Goal: Task Accomplishment & Management: Manage account settings

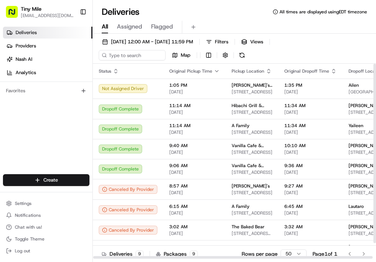
click at [374, 154] on div at bounding box center [374, 153] width 3 height 179
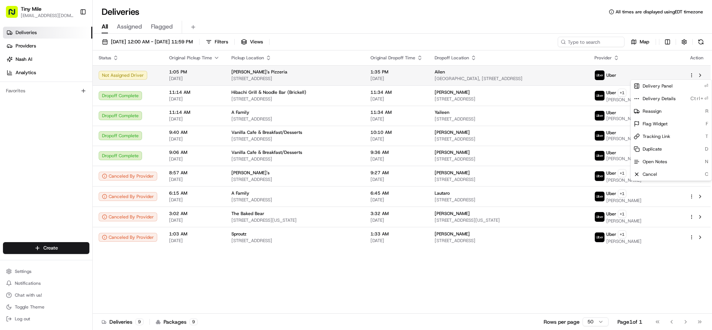
click at [375, 74] on html "Tiny Mile veelugtu@gmail.com Toggle Sidebar Deliveries Providers Nash AI Analyt…" at bounding box center [356, 165] width 712 height 330
click at [375, 175] on div "Cancel C" at bounding box center [671, 174] width 81 height 13
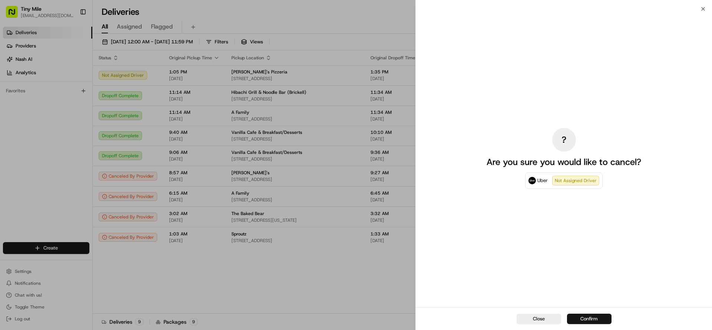
click at [375, 262] on button "Confirm" at bounding box center [589, 319] width 44 height 10
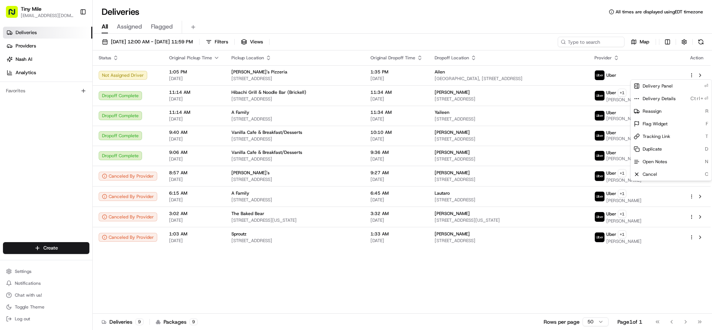
click at [375, 19] on div "All Assigned Flagged" at bounding box center [402, 26] width 619 height 16
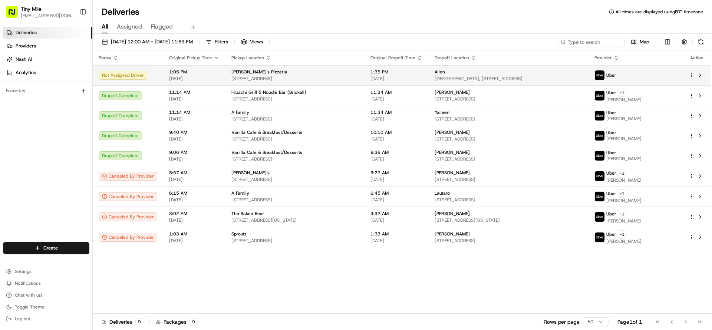
click at [375, 73] on html "Tiny Mile veelugtu@gmail.com Toggle Sidebar Deliveries Providers Nash AI Analyt…" at bounding box center [356, 165] width 712 height 330
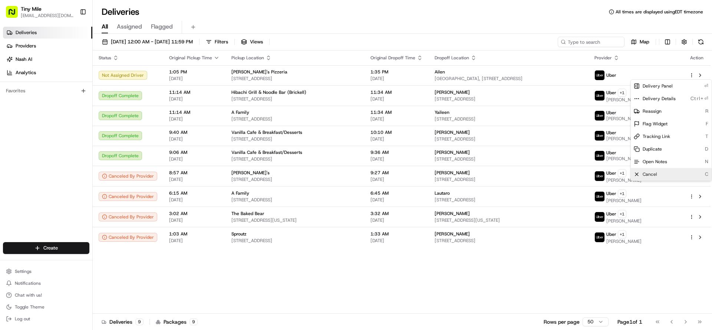
click at [375, 172] on div "Cancel C" at bounding box center [671, 174] width 81 height 13
click at [289, 262] on div "Status Original Pickup Time Pickup Location Original Dropoff Time Dropoff Locat…" at bounding box center [402, 181] width 618 height 263
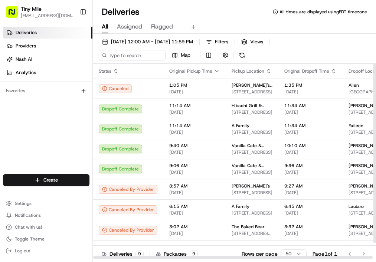
click at [220, 9] on div "Deliveries All times are displayed using EDT timezone" at bounding box center [234, 12] width 283 height 12
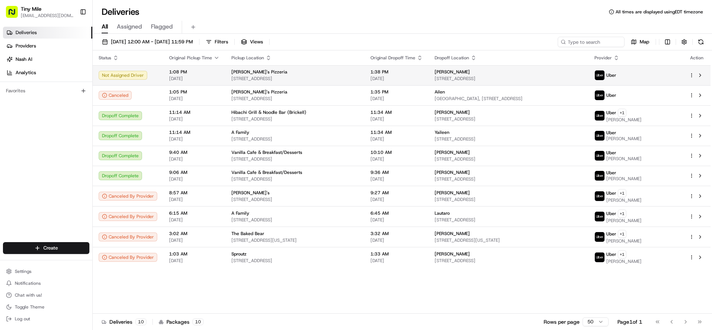
click at [690, 76] on html "Tiny Mile [EMAIL_ADDRESS][DOMAIN_NAME] Toggle Sidebar Deliveries Providers [PER…" at bounding box center [356, 165] width 712 height 330
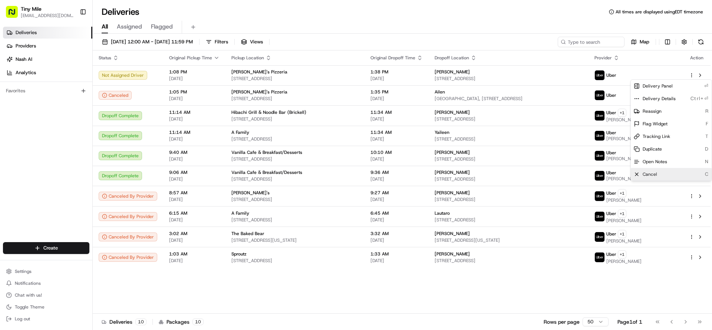
click at [637, 175] on icon at bounding box center [637, 174] width 6 height 6
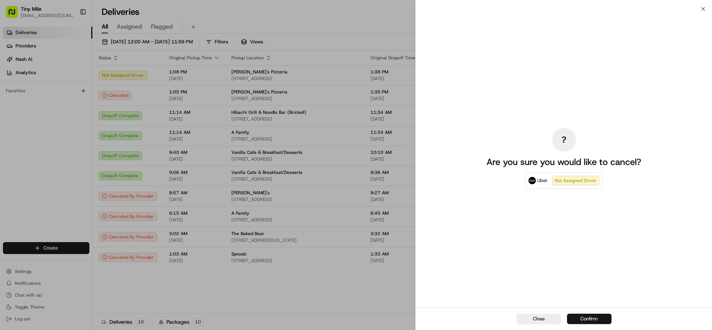
click at [592, 317] on button "Confirm" at bounding box center [589, 319] width 44 height 10
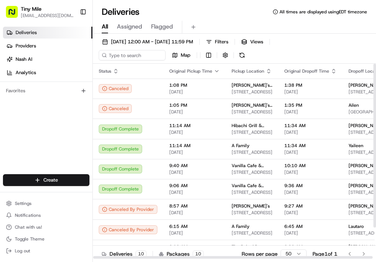
click at [285, 22] on div "All Assigned Flagged" at bounding box center [234, 27] width 283 height 13
click at [216, 16] on div "Deliveries All times are displayed using EDT timezone" at bounding box center [234, 12] width 283 height 12
click at [254, 13] on div "Deliveries All times are displayed using EDT timezone" at bounding box center [234, 12] width 283 height 12
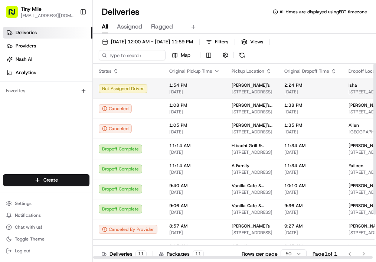
click at [165, 89] on td "1:54 PM [DATE]" at bounding box center [194, 89] width 62 height 20
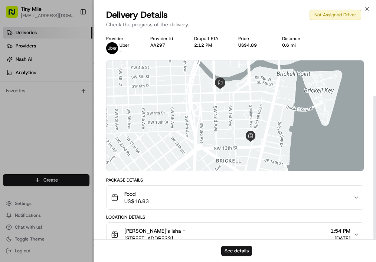
scroll to position [93, 0]
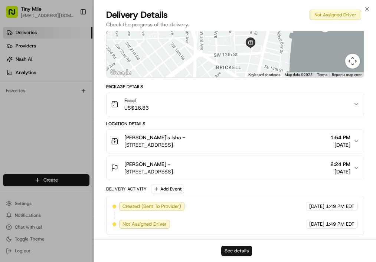
click at [240, 248] on button "See details" at bounding box center [236, 251] width 31 height 10
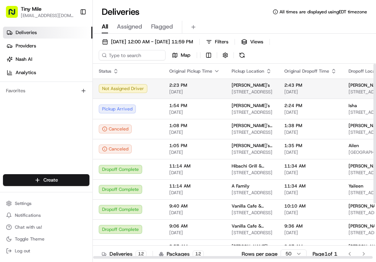
click at [138, 90] on div "Not Assigned Driver" at bounding box center [128, 88] width 59 height 9
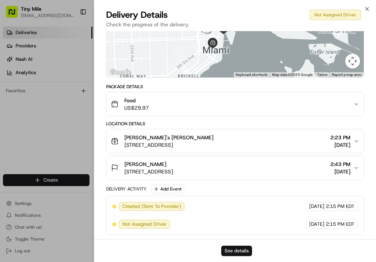
click at [237, 250] on button "See details" at bounding box center [236, 251] width 31 height 10
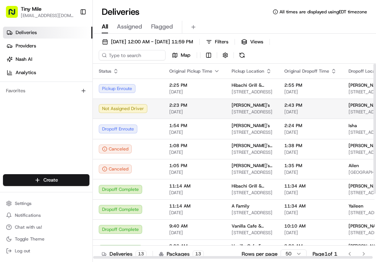
click at [268, 105] on td "Happea's 1250 S Miami Ave #4, Miami, FL 33130, USA" at bounding box center [251, 109] width 53 height 20
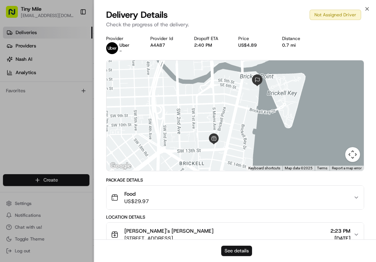
click at [250, 249] on button "See details" at bounding box center [236, 251] width 31 height 10
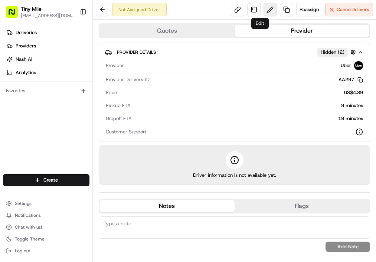
click at [263, 8] on button at bounding box center [269, 9] width 13 height 13
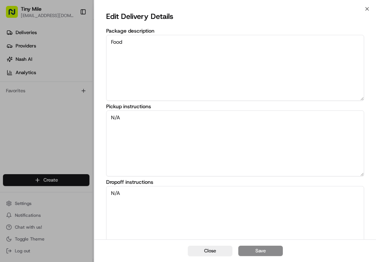
scroll to position [83, 0]
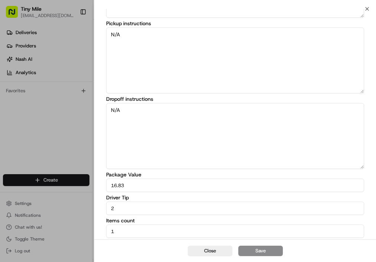
drag, startPoint x: 118, startPoint y: 211, endPoint x: 72, endPoint y: 216, distance: 45.9
click at [72, 216] on body "Tiny Mile veelugtu@gmail.com Toggle Sidebar Deliveries Providers Nash AI Analyt…" at bounding box center [188, 131] width 376 height 262
type input "3"
click at [263, 248] on button "Save" at bounding box center [260, 251] width 44 height 10
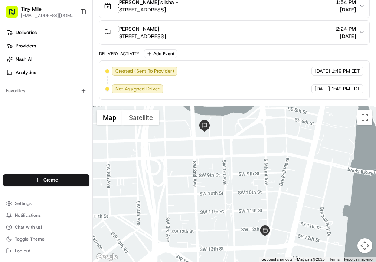
scroll to position [0, 0]
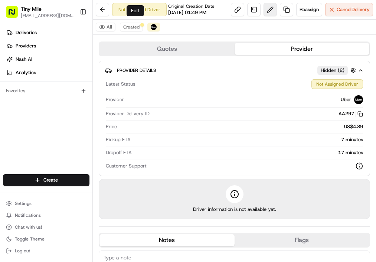
click at [263, 16] on button at bounding box center [269, 9] width 13 height 13
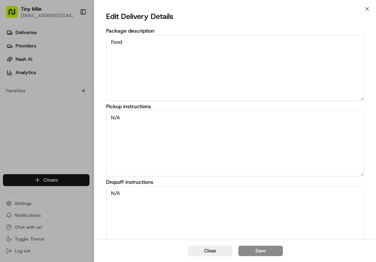
scroll to position [83, 0]
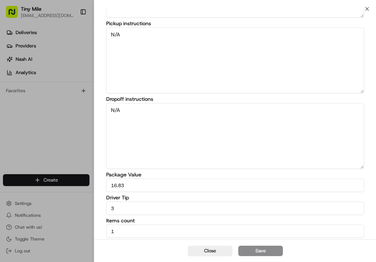
drag, startPoint x: 146, startPoint y: 211, endPoint x: 66, endPoint y: 211, distance: 79.3
click at [66, 211] on body "Tiny Mile veelugtu@gmail.com Toggle Sidebar Deliveries Providers Nash AI Analyt…" at bounding box center [188, 131] width 376 height 262
type input "4"
click at [255, 250] on button "Save" at bounding box center [260, 251] width 44 height 10
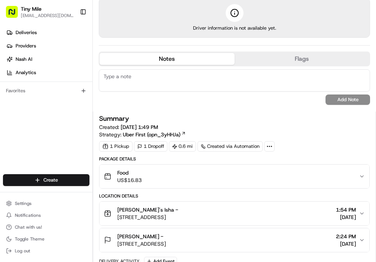
scroll to position [70, 0]
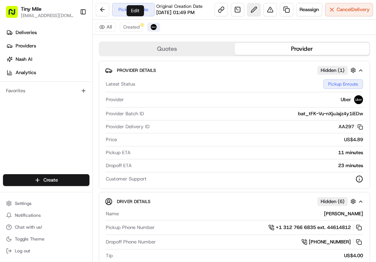
click at [247, 16] on button at bounding box center [253, 9] width 13 height 13
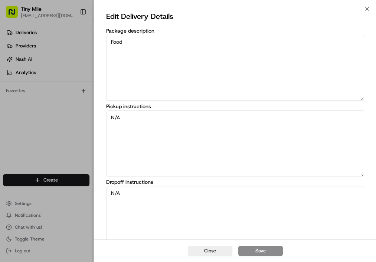
scroll to position [83, 0]
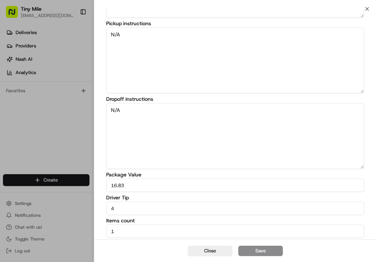
drag, startPoint x: 137, startPoint y: 207, endPoint x: 45, endPoint y: 208, distance: 91.9
click at [49, 206] on body "Tiny Mile veelugtu@gmail.com Toggle Sidebar Deliveries Providers Nash AI Analyt…" at bounding box center [188, 131] width 376 height 262
type input "5"
click at [247, 246] on button "Save" at bounding box center [260, 251] width 44 height 10
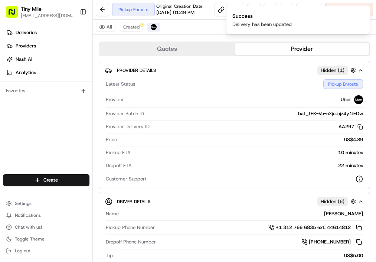
click at [56, 133] on div "Deliveries Providers Nash AI Analytics Favorites" at bounding box center [46, 101] width 92 height 155
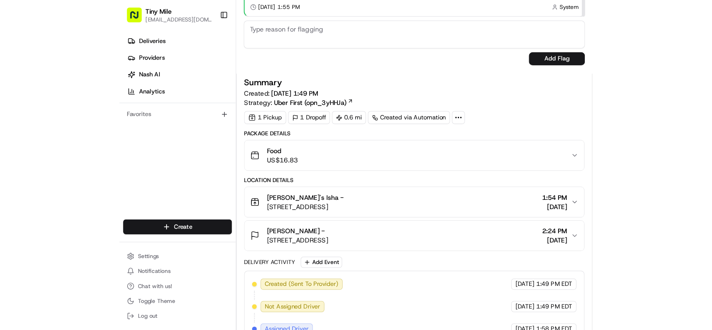
scroll to position [612, 0]
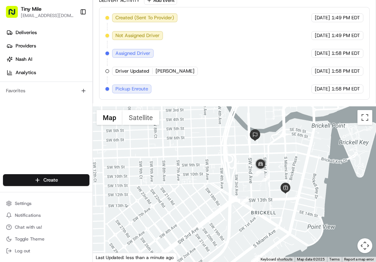
click at [238, 44] on div "Created (Sent To Provider) Uber 08/23/2025 1:49 PM EDT Not Assigned Driver Uber…" at bounding box center [234, 53] width 258 height 80
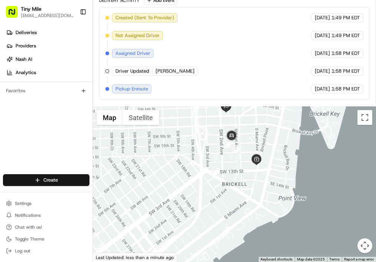
drag, startPoint x: 228, startPoint y: 188, endPoint x: 199, endPoint y: 160, distance: 40.1
click at [199, 159] on div at bounding box center [234, 184] width 283 height 156
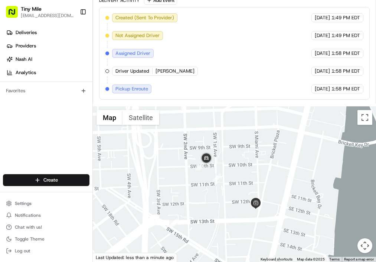
drag, startPoint x: 239, startPoint y: 165, endPoint x: 198, endPoint y: 201, distance: 53.6
click at [198, 201] on div at bounding box center [234, 184] width 283 height 156
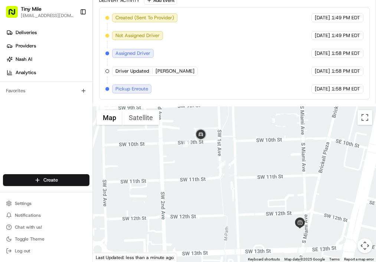
drag, startPoint x: 202, startPoint y: 191, endPoint x: 191, endPoint y: 194, distance: 11.9
click at [191, 194] on div at bounding box center [234, 184] width 283 height 156
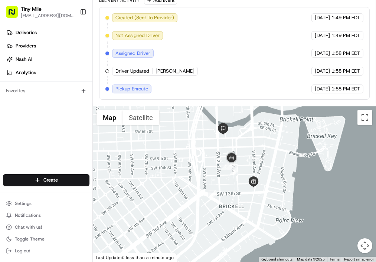
click at [240, 83] on div "Created (Sent To Provider) Uber 08/23/2025 1:49 PM EDT Not Assigned Driver Uber…" at bounding box center [234, 53] width 258 height 80
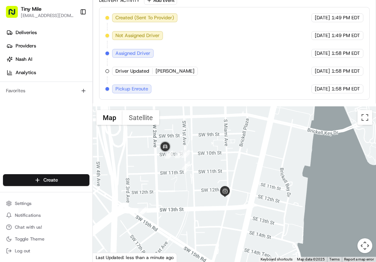
click at [202, 58] on div "Created (Sent To Provider) Uber 08/23/2025 1:49 PM EDT Not Assigned Driver Uber…" at bounding box center [234, 53] width 258 height 80
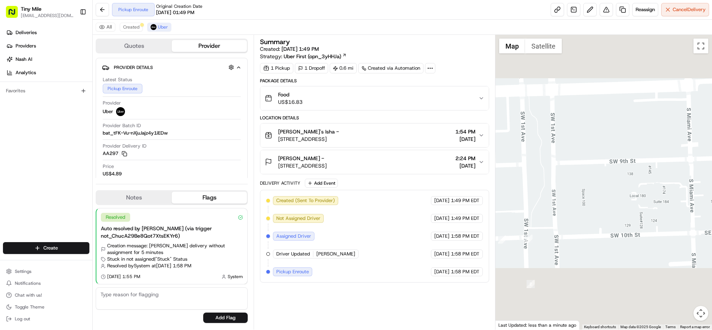
scroll to position [0, 0]
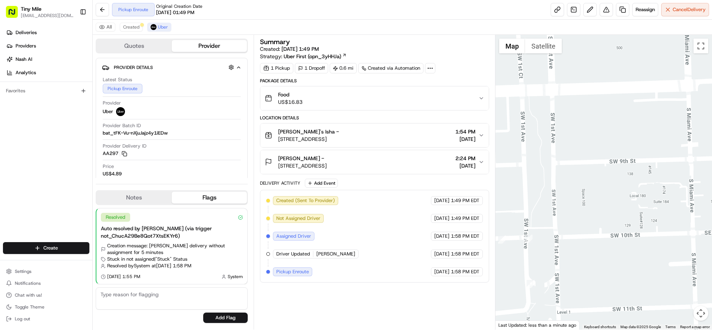
click at [366, 127] on button "Happea's Isha - 1250 S Miami Ave #4, Miami, FL 33130, USA 1:54 PM 08/23/2025" at bounding box center [374, 135] width 228 height 24
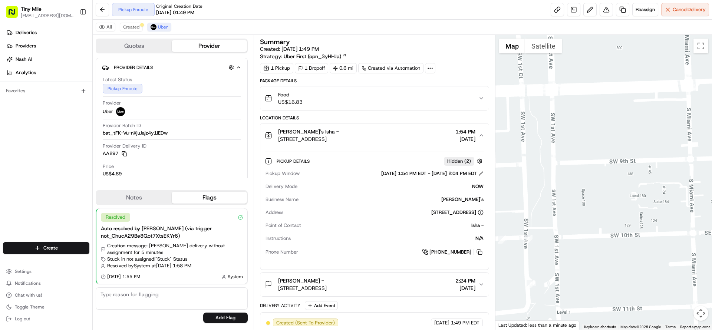
click at [359, 97] on div "Food US$16.83" at bounding box center [371, 98] width 213 height 15
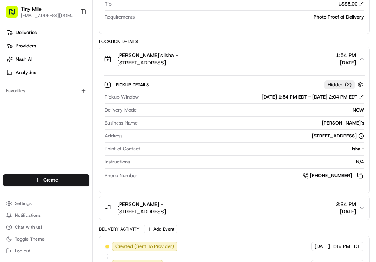
scroll to position [855, 0]
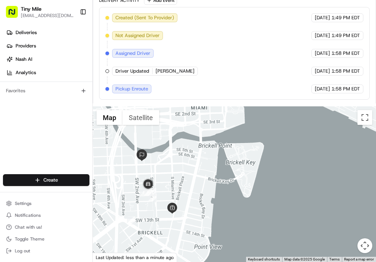
drag, startPoint x: 167, startPoint y: 226, endPoint x: 151, endPoint y: 204, distance: 27.6
click at [151, 204] on div at bounding box center [234, 184] width 283 height 156
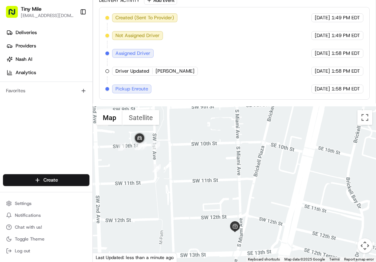
drag, startPoint x: 149, startPoint y: 184, endPoint x: 167, endPoint y: 232, distance: 51.8
click at [167, 232] on div at bounding box center [234, 184] width 283 height 156
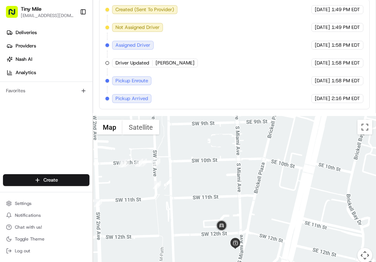
scroll to position [873, 0]
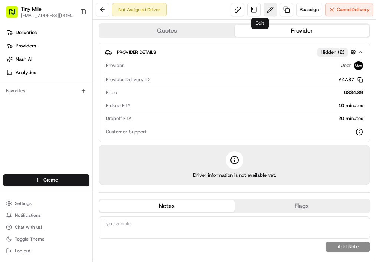
click at [263, 9] on button at bounding box center [269, 9] width 13 height 13
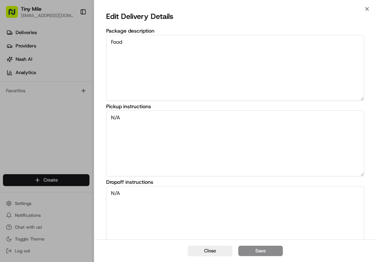
scroll to position [83, 0]
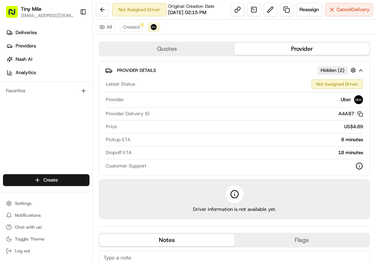
drag, startPoint x: 73, startPoint y: 122, endPoint x: 108, endPoint y: 127, distance: 36.0
click at [73, 122] on div "Deliveries Providers [PERSON_NAME] Analytics Favorites" at bounding box center [46, 101] width 92 height 155
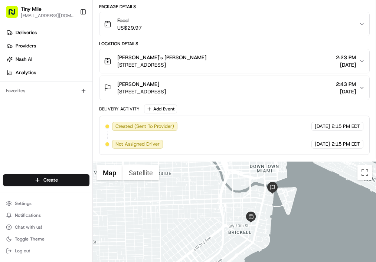
scroll to position [389, 0]
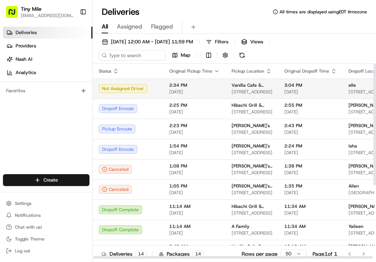
click at [146, 84] on div "Not Assigned Driver" at bounding box center [128, 88] width 59 height 9
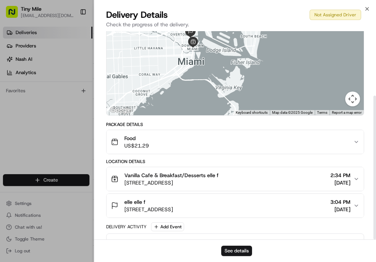
scroll to position [93, 0]
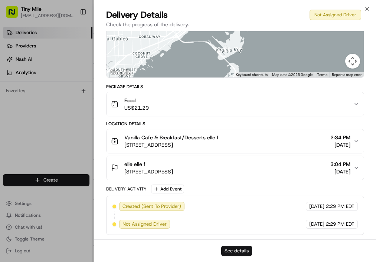
click at [235, 251] on button "See details" at bounding box center [236, 251] width 31 height 10
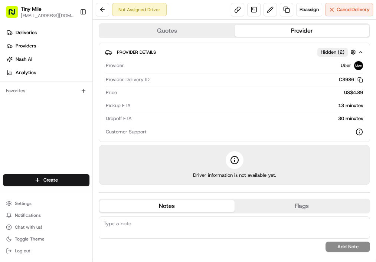
click at [199, 7] on div "Not Assigned Driver Reassign Cancel Delivery" at bounding box center [234, 10] width 283 height 20
click at [263, 13] on button at bounding box center [269, 9] width 13 height 13
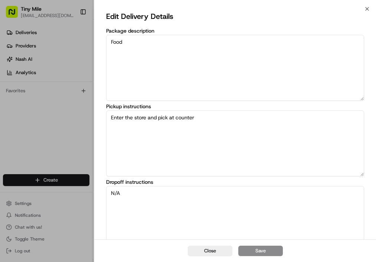
scroll to position [83, 0]
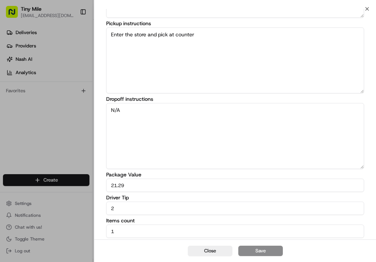
drag, startPoint x: 130, startPoint y: 212, endPoint x: 39, endPoint y: 211, distance: 91.6
click at [45, 215] on body "Tiny Mile [EMAIL_ADDRESS][DOMAIN_NAME] Toggle Sidebar Deliveries Providers [PER…" at bounding box center [188, 131] width 376 height 262
type input "3"
click at [254, 249] on button "Save" at bounding box center [260, 251] width 44 height 10
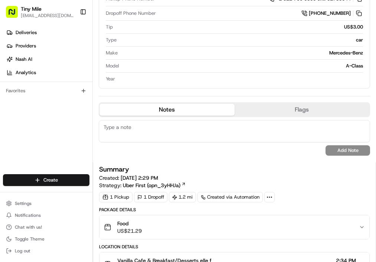
scroll to position [494, 0]
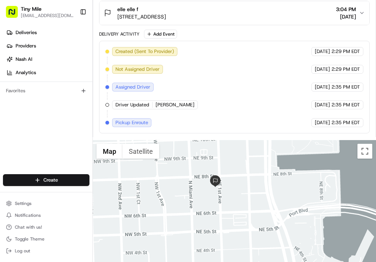
click at [77, 136] on div "Deliveries Providers Nash AI Analytics Favorites" at bounding box center [46, 101] width 92 height 155
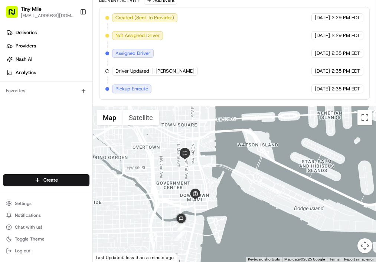
drag, startPoint x: 168, startPoint y: 148, endPoint x: 218, endPoint y: 178, distance: 58.5
click at [218, 178] on div at bounding box center [234, 184] width 283 height 156
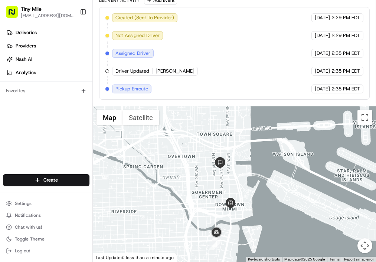
click at [163, 179] on div at bounding box center [234, 184] width 283 height 156
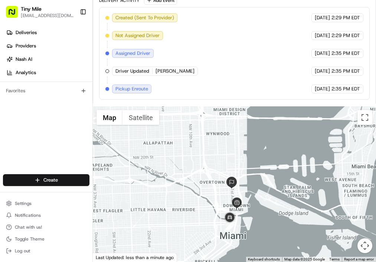
click at [239, 84] on div "Created (Sent To Provider) Uber 08/23/2025 2:29 PM EDT Not Assigned Driver Uber…" at bounding box center [234, 53] width 258 height 80
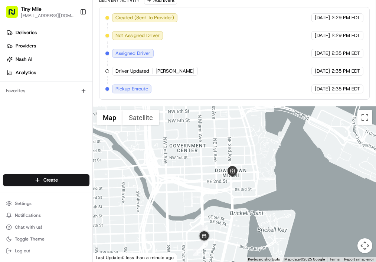
drag, startPoint x: 236, startPoint y: 210, endPoint x: 261, endPoint y: 150, distance: 64.8
click at [261, 150] on div at bounding box center [234, 184] width 283 height 156
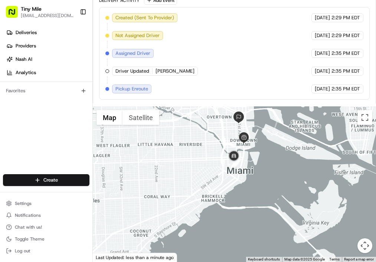
click at [239, 54] on div "Created (Sent To Provider) Uber 08/23/2025 2:29 PM EDT Not Assigned Driver Uber…" at bounding box center [234, 53] width 258 height 80
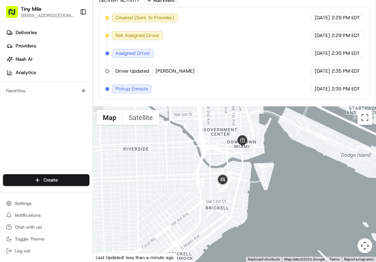
drag, startPoint x: 220, startPoint y: 148, endPoint x: 226, endPoint y: 162, distance: 15.1
click at [226, 162] on div at bounding box center [234, 184] width 283 height 156
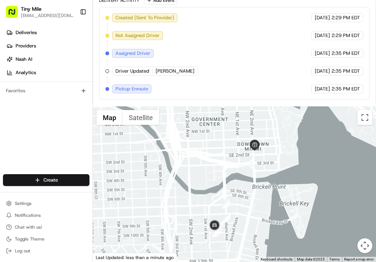
drag, startPoint x: 241, startPoint y: 158, endPoint x: 245, endPoint y: 175, distance: 17.5
click at [245, 175] on div at bounding box center [234, 184] width 283 height 156
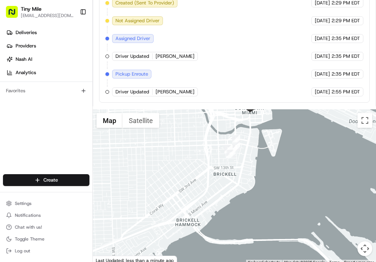
drag, startPoint x: 255, startPoint y: 185, endPoint x: 249, endPoint y: 153, distance: 32.3
click at [249, 153] on div at bounding box center [234, 187] width 283 height 156
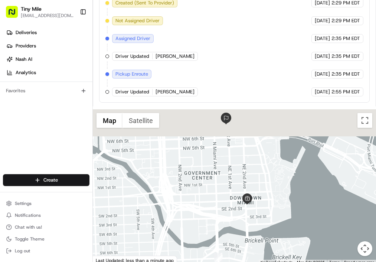
click at [250, 262] on html "Tiny Mile veelugtu@gmail.com Toggle Sidebar Deliveries Providers Nash AI Analyt…" at bounding box center [188, 131] width 376 height 262
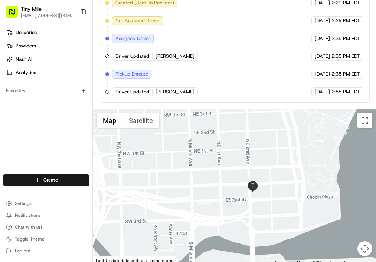
drag, startPoint x: 248, startPoint y: 235, endPoint x: 295, endPoint y: 186, distance: 68.2
click at [249, 192] on img at bounding box center [252, 186] width 11 height 11
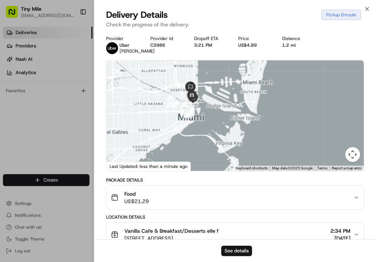
scroll to position [93, 0]
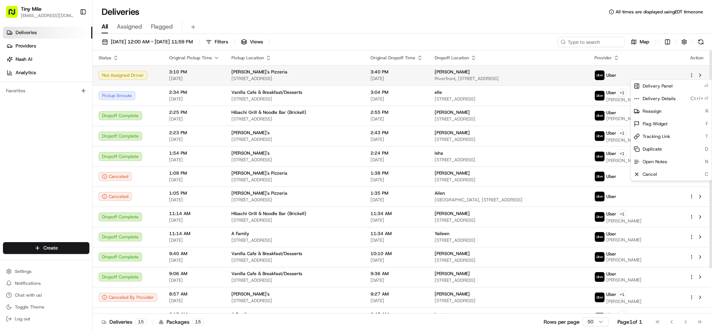
click at [691, 74] on html "Tiny Mile [EMAIL_ADDRESS][DOMAIN_NAME] Toggle Sidebar Deliveries Providers [PER…" at bounding box center [356, 165] width 712 height 330
click at [652, 175] on span "Cancel" at bounding box center [649, 174] width 14 height 6
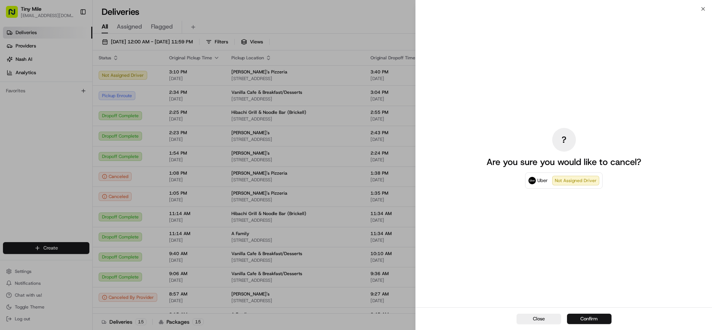
click at [579, 315] on button "Confirm" at bounding box center [589, 319] width 44 height 10
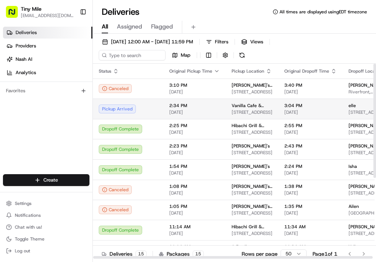
click at [268, 112] on td "Vanilla Cafe & Breakfast/Desserts 117 SE 2nd Ave, Miami, FL 33131, USA" at bounding box center [251, 109] width 53 height 20
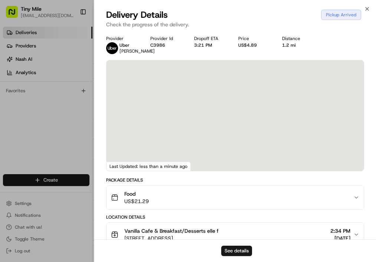
scroll to position [182, 0]
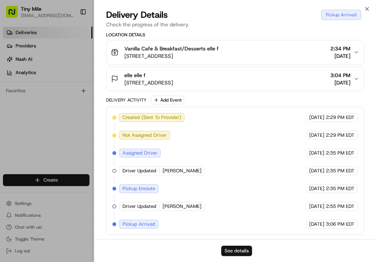
click at [245, 249] on button "See details" at bounding box center [236, 251] width 31 height 10
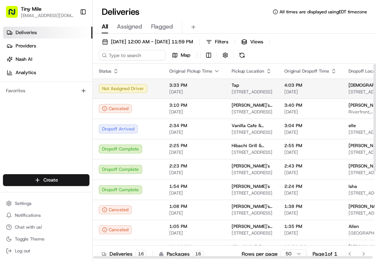
click at [115, 96] on td "Not Assigned Driver" at bounding box center [128, 89] width 70 height 20
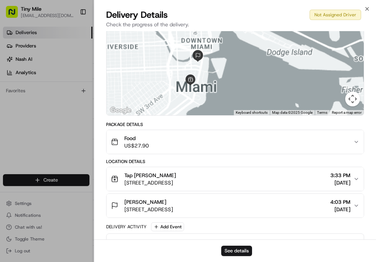
scroll to position [93, 0]
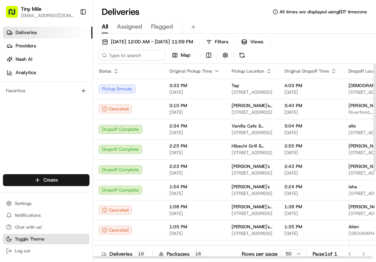
click at [86, 239] on button "Toggle Theme" at bounding box center [46, 239] width 86 height 10
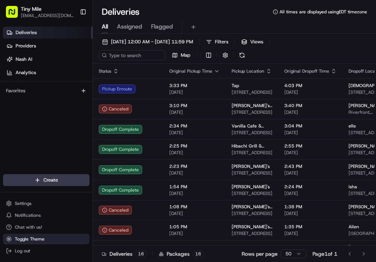
click at [44, 242] on button "Toggle Theme" at bounding box center [46, 239] width 86 height 10
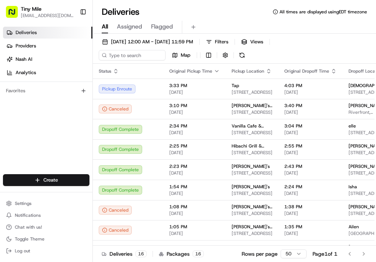
click at [221, 9] on div "Deliveries All times are displayed using EDT timezone" at bounding box center [234, 12] width 283 height 12
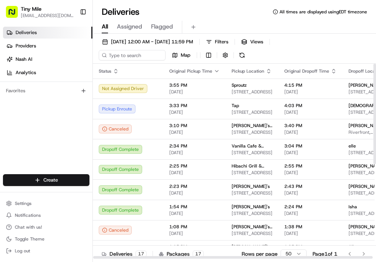
click at [264, 74] on th "Pickup Location" at bounding box center [251, 71] width 53 height 15
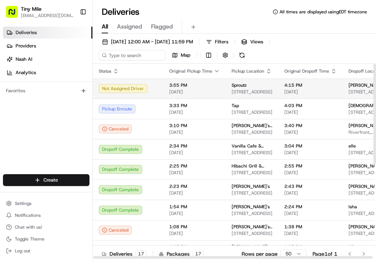
click at [278, 84] on td "4:15 PM [DATE]" at bounding box center [310, 89] width 64 height 20
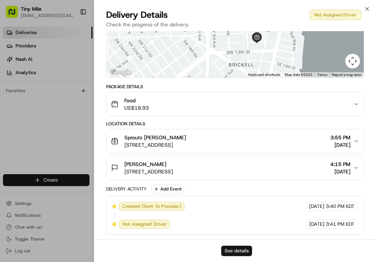
click at [246, 247] on button "See details" at bounding box center [236, 251] width 31 height 10
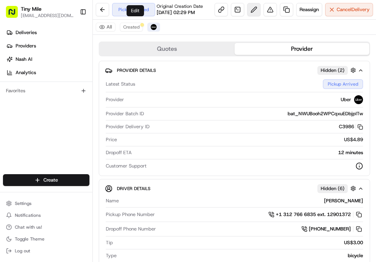
click at [247, 16] on button at bounding box center [253, 9] width 13 height 13
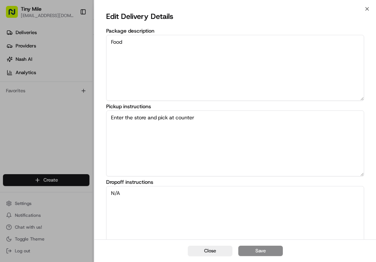
scroll to position [83, 0]
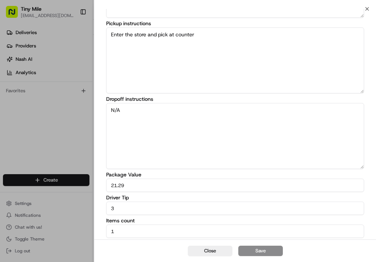
drag, startPoint x: 135, startPoint y: 204, endPoint x: 12, endPoint y: 189, distance: 123.5
click at [11, 205] on body "Tiny Mile veelugtu@gmail.com Toggle Sidebar Deliveries Providers Nash AI Analyt…" at bounding box center [188, 131] width 376 height 262
type input "4"
click at [268, 255] on button "Save" at bounding box center [260, 251] width 44 height 10
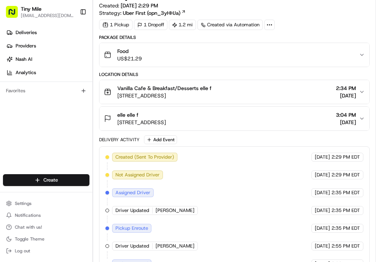
scroll to position [670, 0]
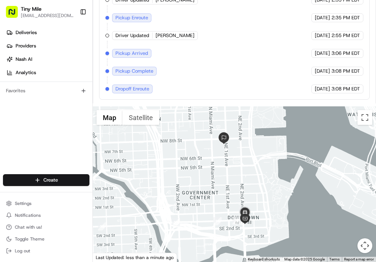
click at [257, 57] on div "Created (Sent To Provider) Uber 08/23/2025 2:29 PM EDT Not Assigned Driver Uber…" at bounding box center [234, 17] width 258 height 151
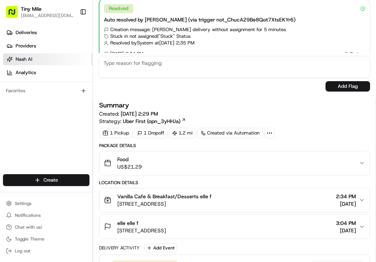
scroll to position [170, 0]
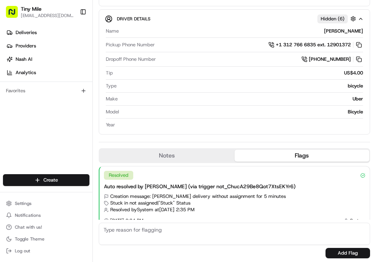
click at [250, 245] on textarea at bounding box center [234, 234] width 271 height 22
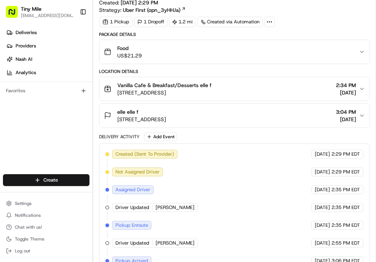
scroll to position [670, 0]
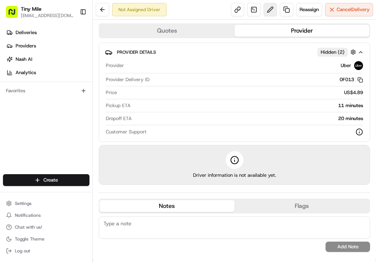
click at [263, 7] on button at bounding box center [269, 9] width 13 height 13
click at [252, 10] on div "Reassign Cancel Delivery" at bounding box center [302, 9] width 142 height 13
click at [263, 9] on button at bounding box center [269, 9] width 13 height 13
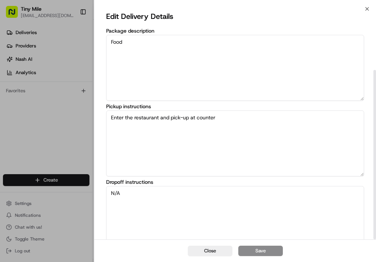
scroll to position [83, 0]
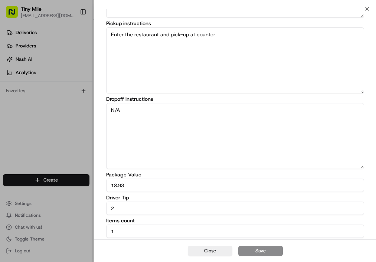
drag, startPoint x: 111, startPoint y: 208, endPoint x: 70, endPoint y: 209, distance: 40.5
click at [73, 210] on body "Tiny Mile [EMAIL_ADDRESS][DOMAIN_NAME] Toggle Sidebar Deliveries Providers [PER…" at bounding box center [188, 131] width 376 height 262
type input "3"
click at [257, 249] on button "Save" at bounding box center [260, 251] width 44 height 10
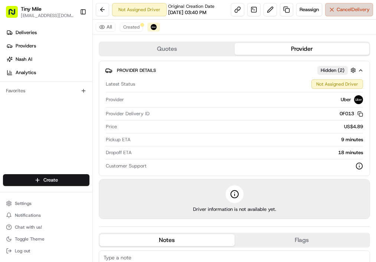
click at [325, 16] on button "Cancel Delivery" at bounding box center [349, 9] width 48 height 13
drag, startPoint x: 104, startPoint y: 2, endPoint x: 108, endPoint y: 16, distance: 14.8
click at [105, 4] on div "Not Assigned Driver Original Creation Date [DATE] 03:40 PM Reassign Cancel Deli…" at bounding box center [234, 10] width 283 height 20
click at [107, 8] on button at bounding box center [102, 9] width 13 height 13
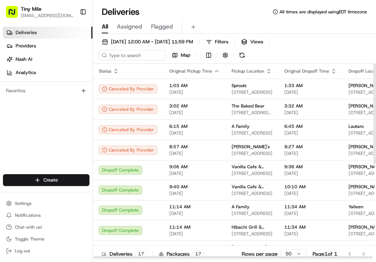
click at [218, 69] on th "Original Pickup Time" at bounding box center [194, 71] width 62 height 15
click at [215, 71] on icon "button" at bounding box center [216, 70] width 3 height 1
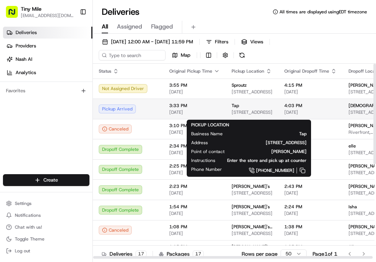
click at [231, 112] on span "[STREET_ADDRESS]" at bounding box center [251, 112] width 41 height 6
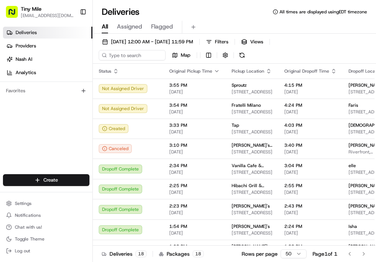
click at [227, 10] on div "Deliveries All times are displayed using EDT timezone" at bounding box center [234, 12] width 283 height 12
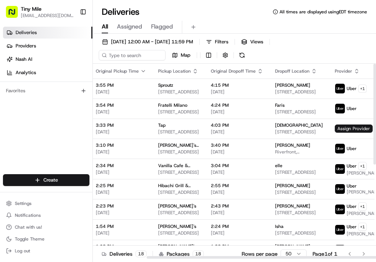
scroll to position [0, 102]
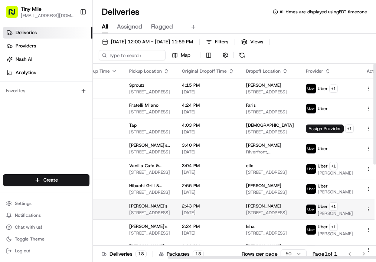
drag, startPoint x: 174, startPoint y: 259, endPoint x: 330, endPoint y: 217, distance: 161.1
click at [314, 259] on div at bounding box center [233, 257] width 280 height 4
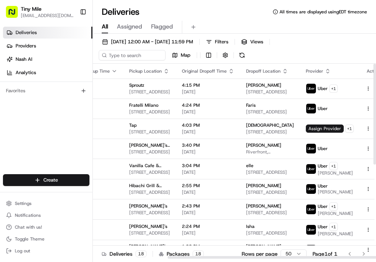
drag, startPoint x: 238, startPoint y: 257, endPoint x: 251, endPoint y: 238, distance: 23.4
click at [251, 256] on div at bounding box center [307, 257] width 279 height 3
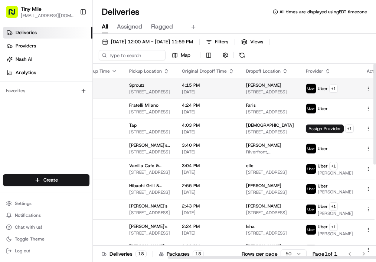
click at [229, 92] on td "4:15 PM [DATE]" at bounding box center [208, 89] width 64 height 20
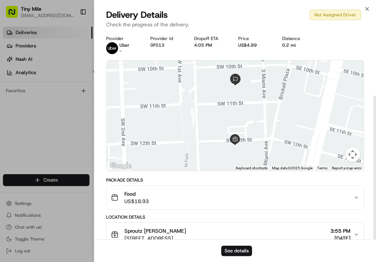
scroll to position [93, 0]
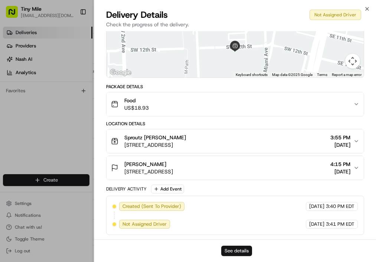
click at [236, 247] on button "See details" at bounding box center [236, 251] width 31 height 10
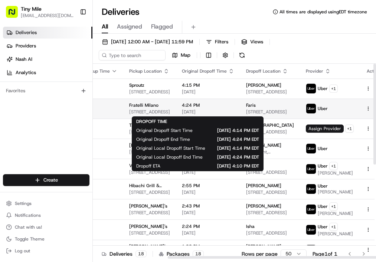
click at [224, 103] on span "4:24 PM" at bounding box center [208, 105] width 52 height 6
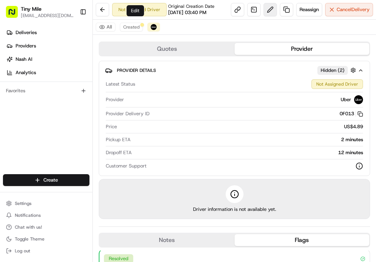
click at [263, 16] on button at bounding box center [269, 9] width 13 height 13
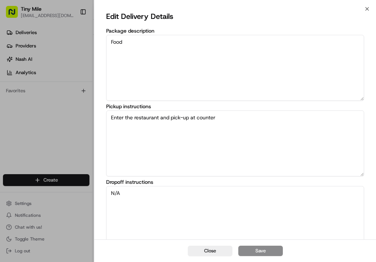
scroll to position [83, 0]
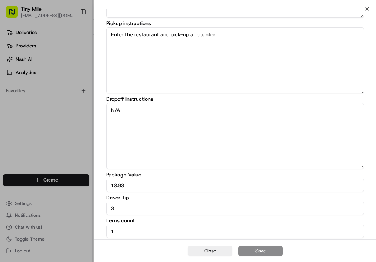
drag, startPoint x: 57, startPoint y: 203, endPoint x: 25, endPoint y: 203, distance: 31.9
click at [25, 203] on body "Tiny Mile [EMAIL_ADDRESS][DOMAIN_NAME] Toggle Sidebar Deliveries Providers [PER…" at bounding box center [188, 131] width 376 height 262
type input "5"
click at [256, 249] on button "Save" at bounding box center [260, 251] width 44 height 10
